Goal: Transaction & Acquisition: Subscribe to service/newsletter

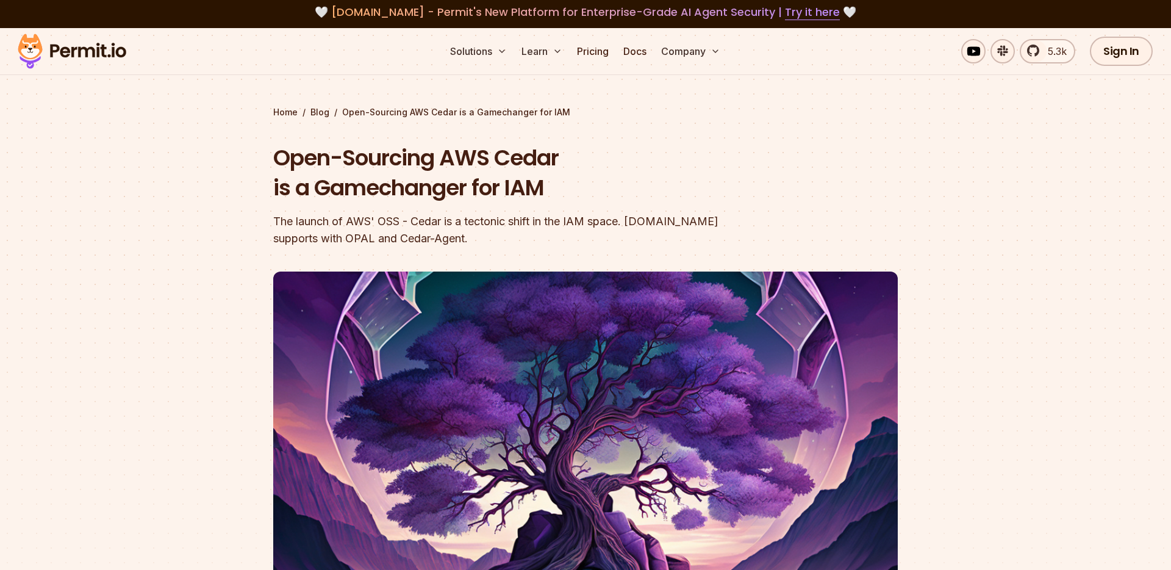
scroll to position [5, 0]
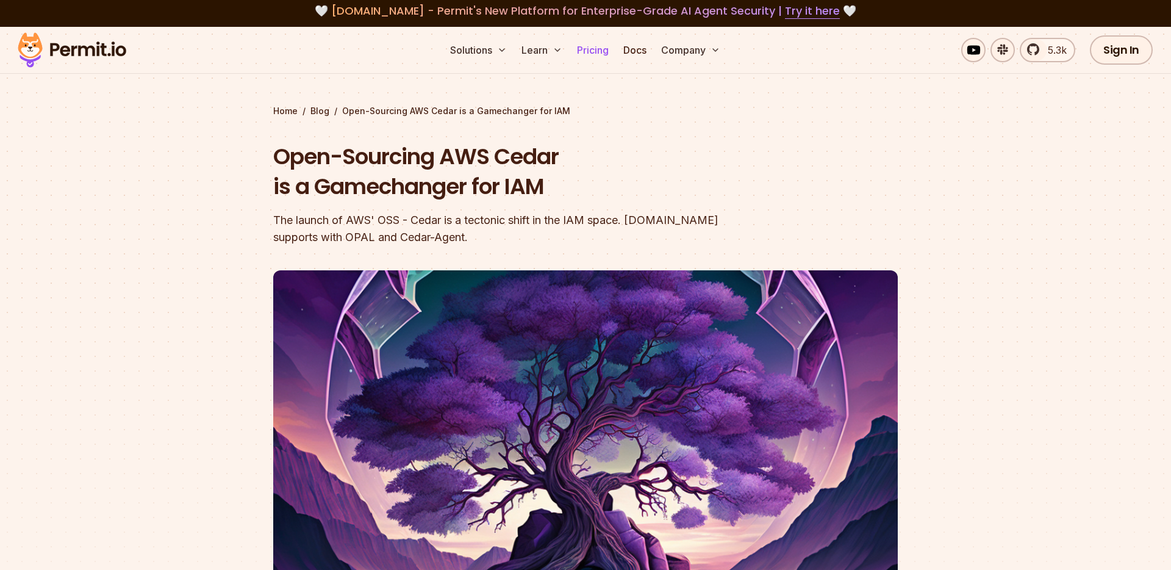
click at [600, 56] on link "Pricing" at bounding box center [592, 50] width 41 height 24
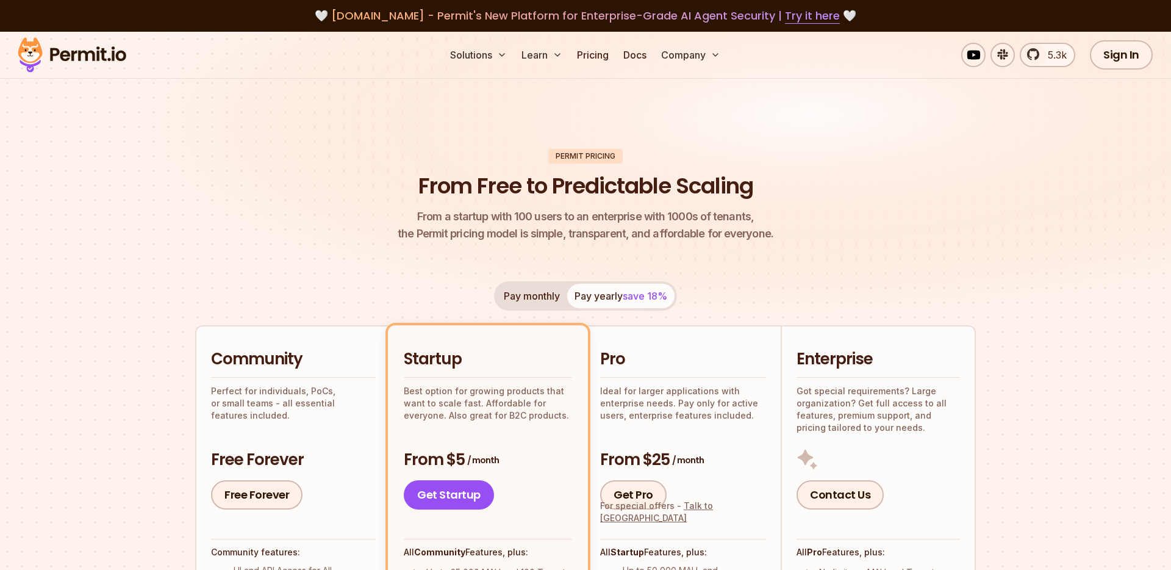
click at [71, 49] on img at bounding box center [72, 54] width 120 height 41
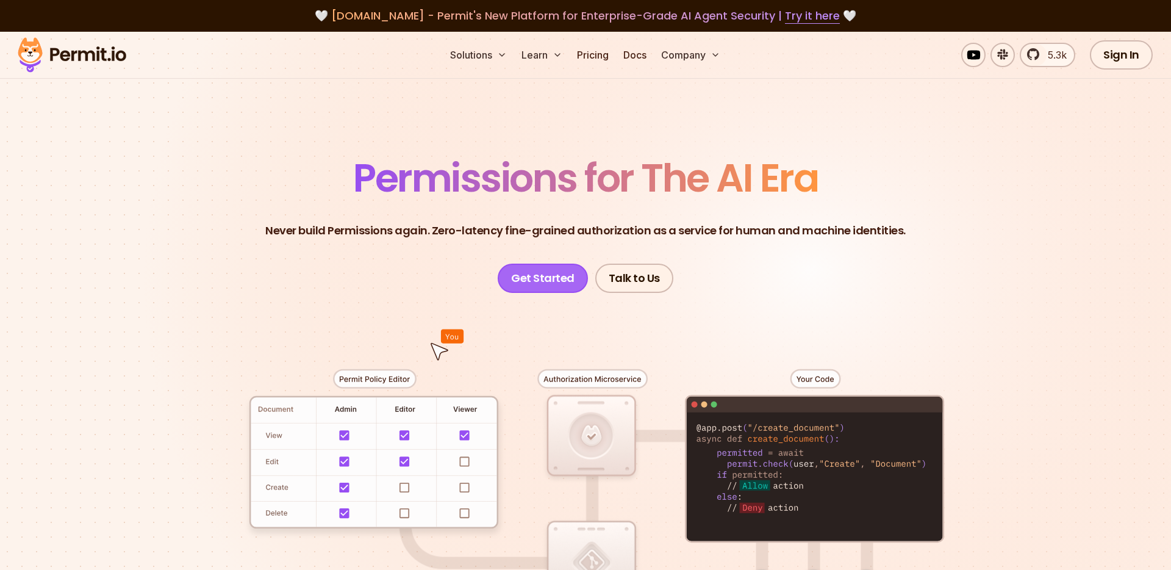
click at [544, 276] on link "Get Started" at bounding box center [543, 278] width 90 height 29
click at [1037, 57] on link "5.3k" at bounding box center [1048, 55] width 56 height 24
